Goal: Transaction & Acquisition: Purchase product/service

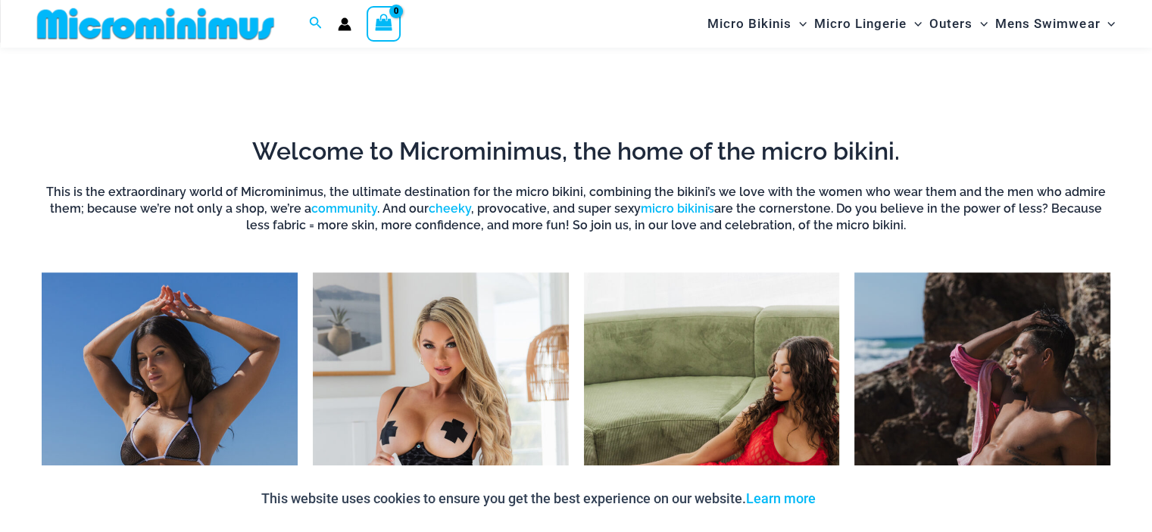
scroll to position [1122, 0]
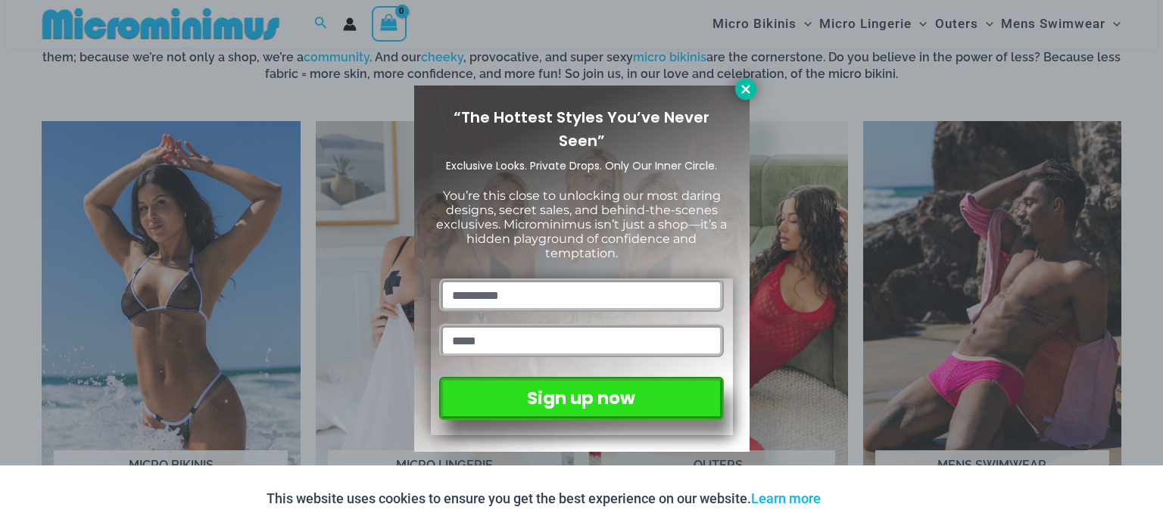
click at [750, 90] on icon at bounding box center [746, 90] width 14 height 14
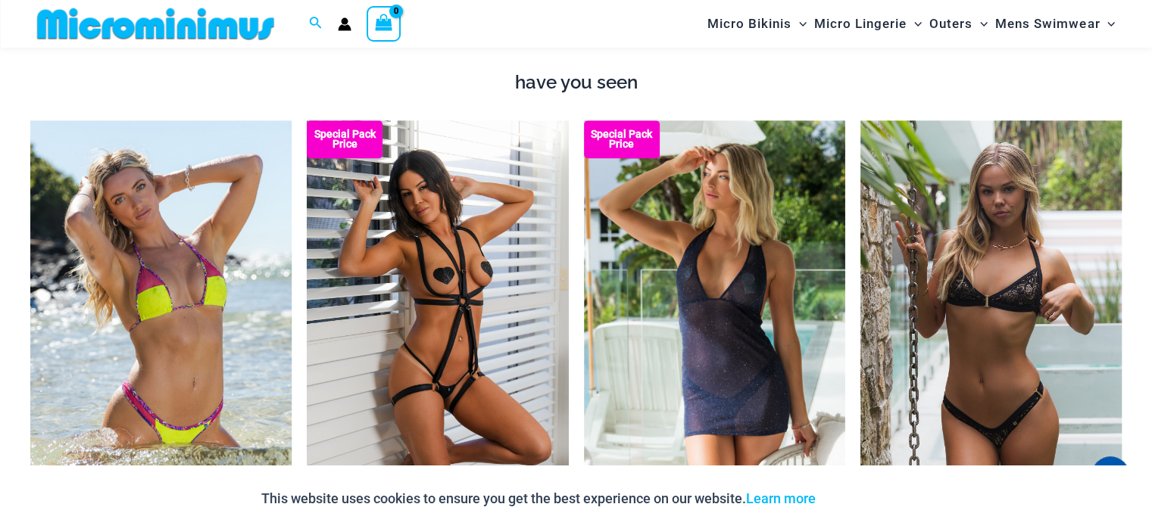
scroll to position [1804, 0]
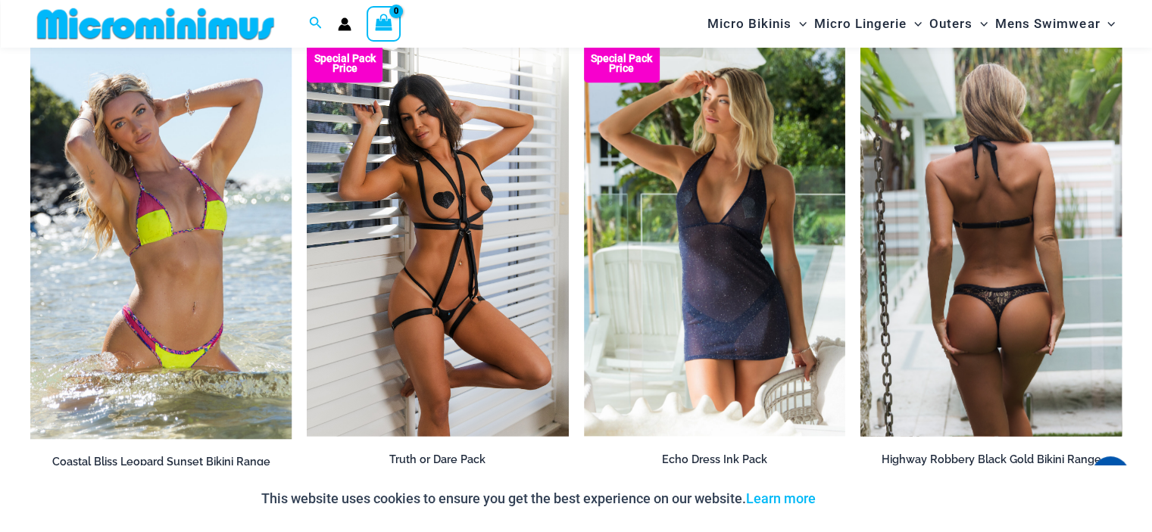
click at [980, 175] on img at bounding box center [990, 241] width 261 height 392
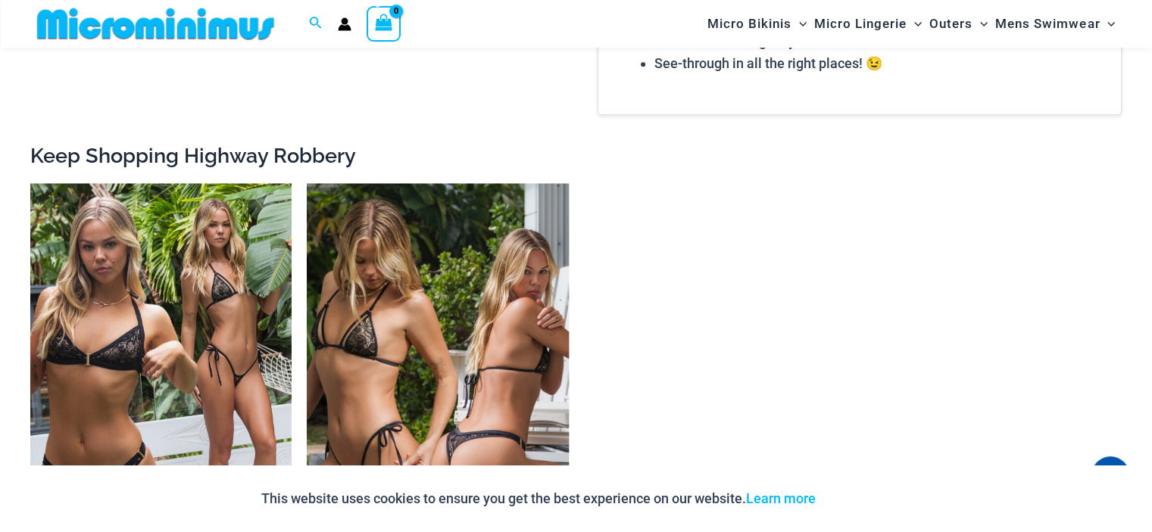
scroll to position [2107, 0]
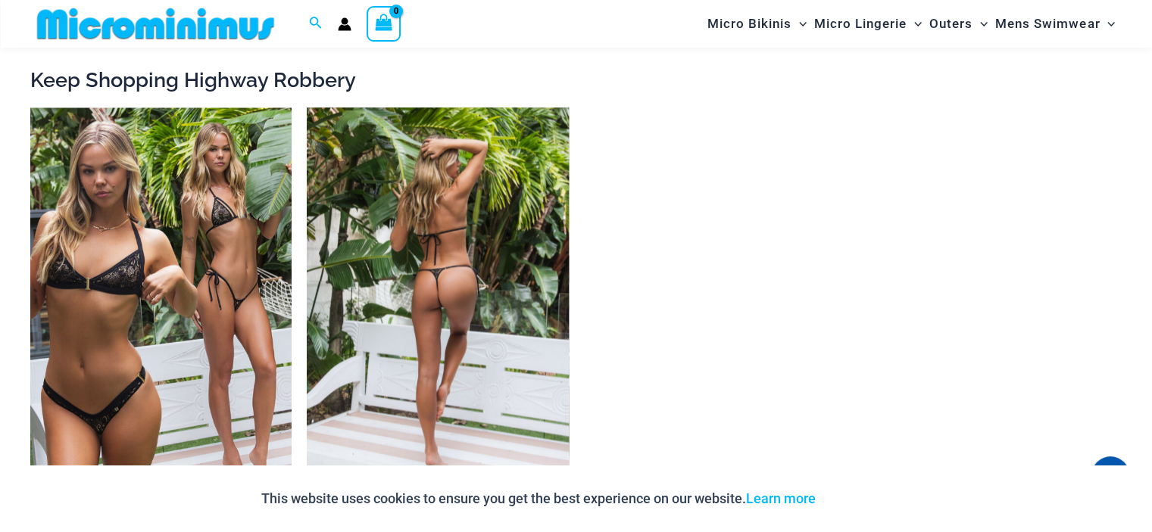
click at [370, 148] on img at bounding box center [437, 304] width 261 height 392
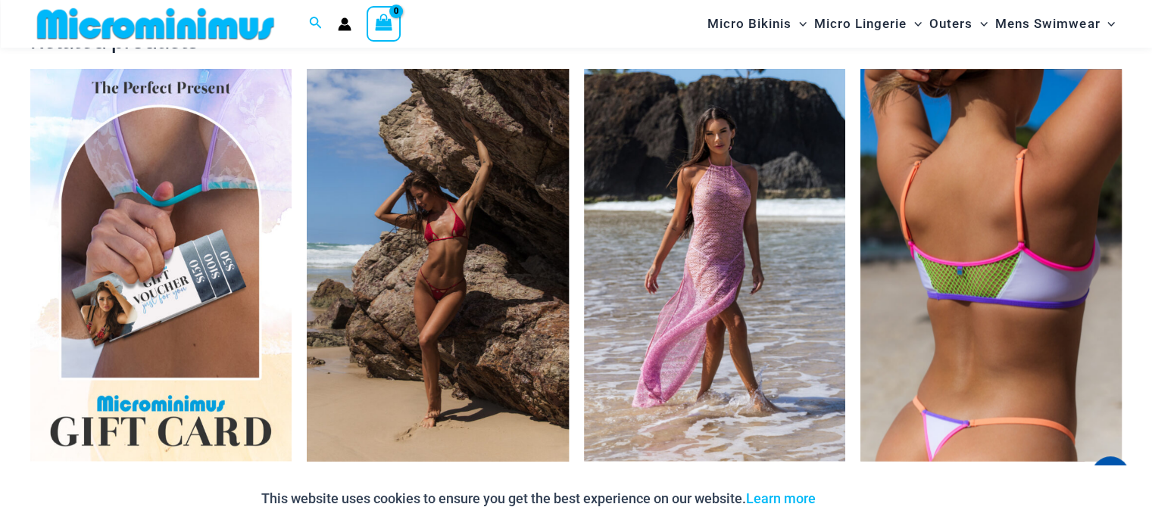
scroll to position [2798, 0]
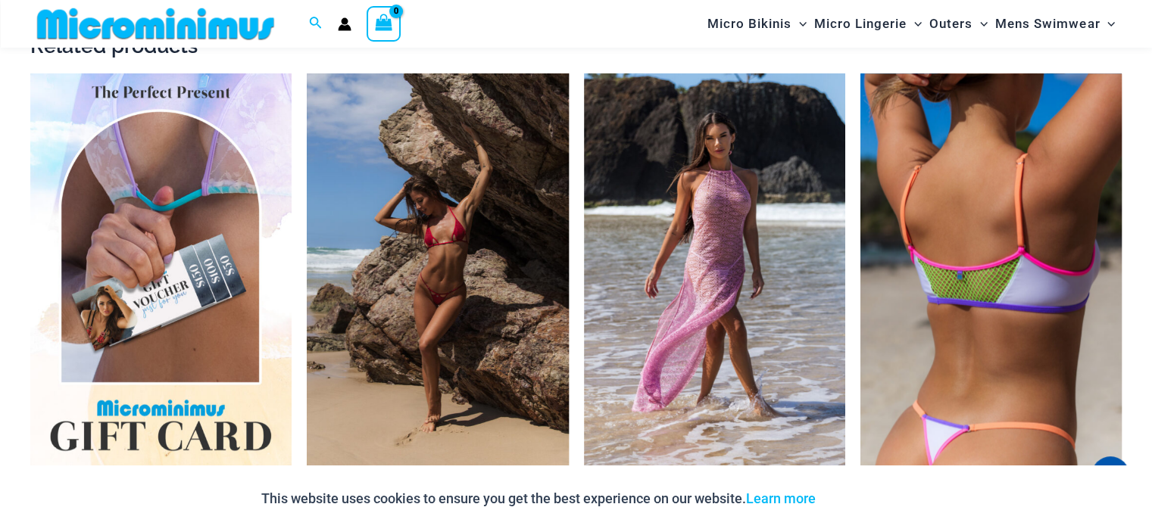
click at [969, 195] on img at bounding box center [990, 269] width 261 height 392
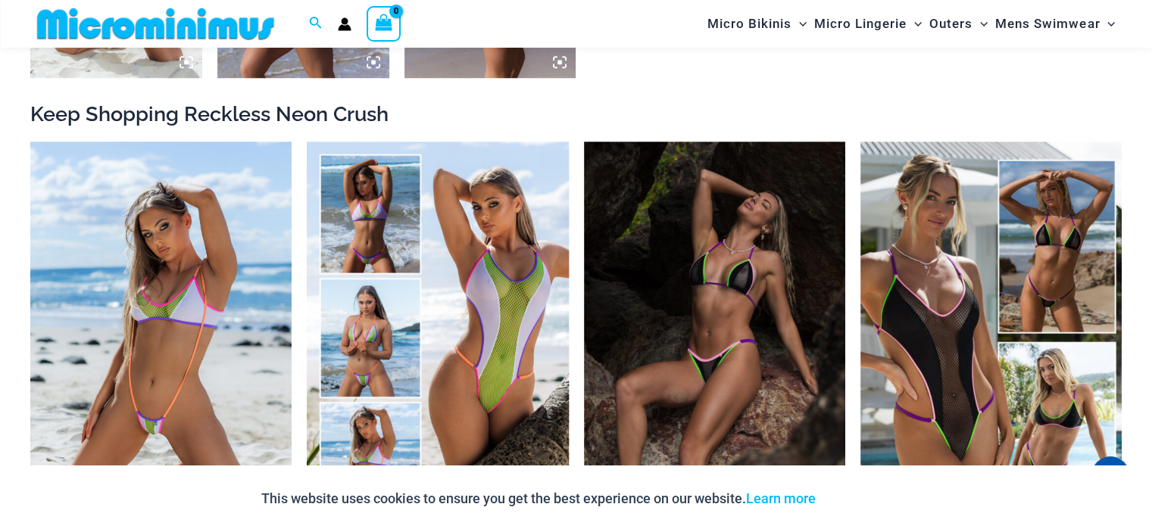
scroll to position [1500, 0]
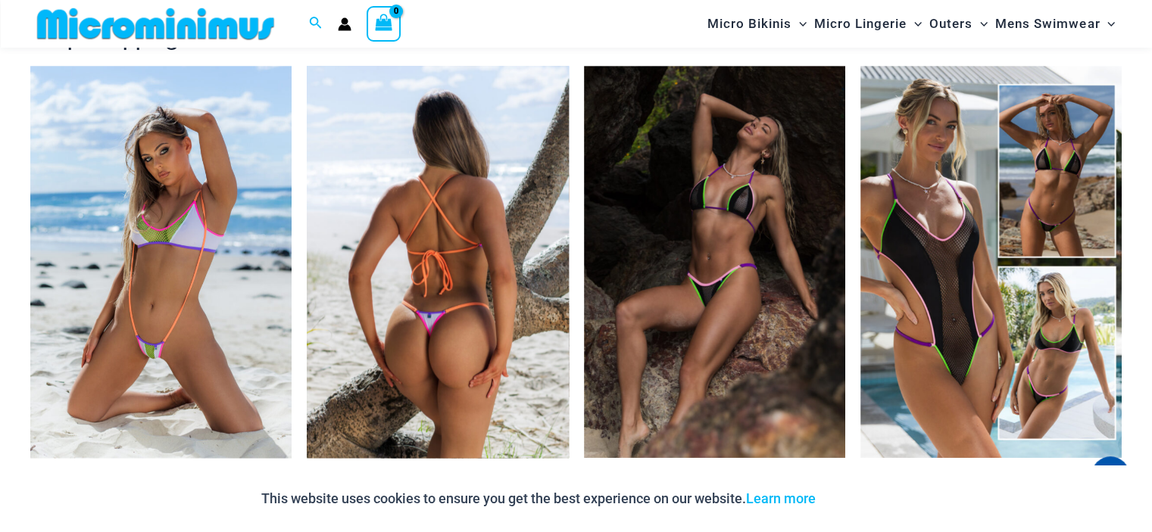
click at [454, 193] on img at bounding box center [437, 262] width 261 height 392
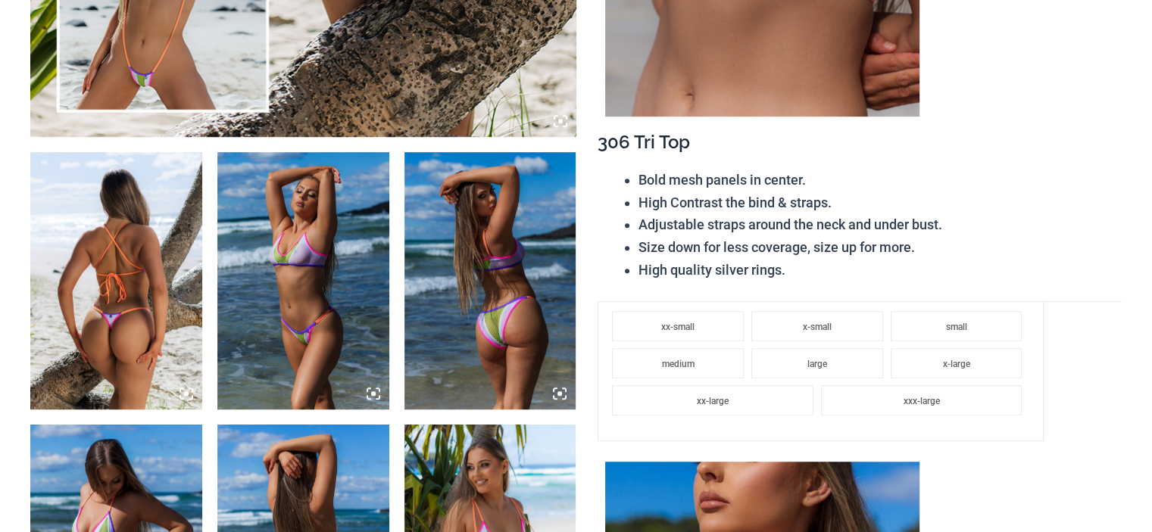
scroll to position [909, 0]
